Goal: Information Seeking & Learning: Learn about a topic

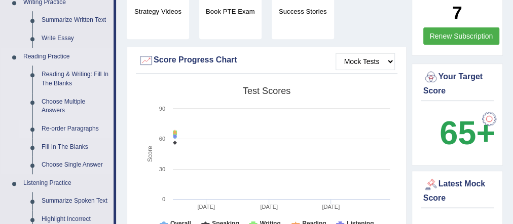
scroll to position [284, 0]
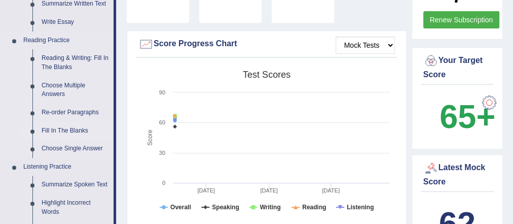
click at [80, 130] on link "Fill In The Blanks" at bounding box center [75, 131] width 77 height 18
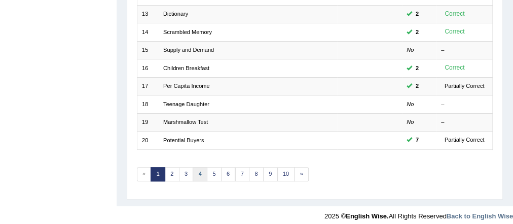
scroll to position [357, 0]
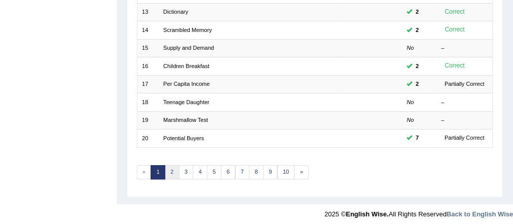
click at [172, 172] on link "2" at bounding box center [172, 172] width 15 height 14
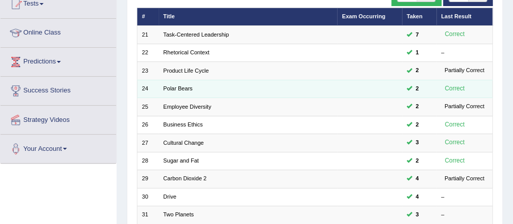
scroll to position [122, 0]
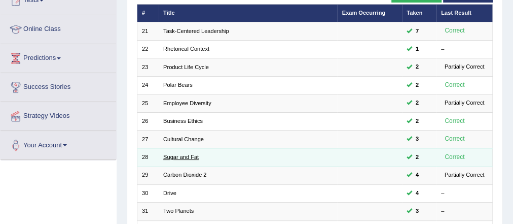
click at [186, 156] on link "Sugar and Fat" at bounding box center [181, 157] width 36 height 6
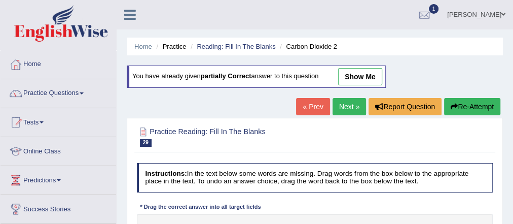
click at [361, 78] on link "show me" at bounding box center [360, 76] width 44 height 17
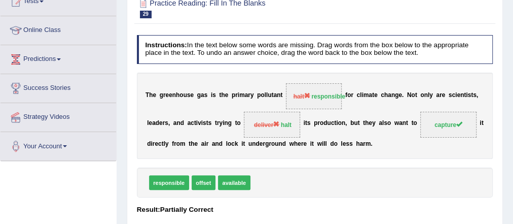
scroll to position [122, 0]
